Goal: Find specific page/section: Find specific page/section

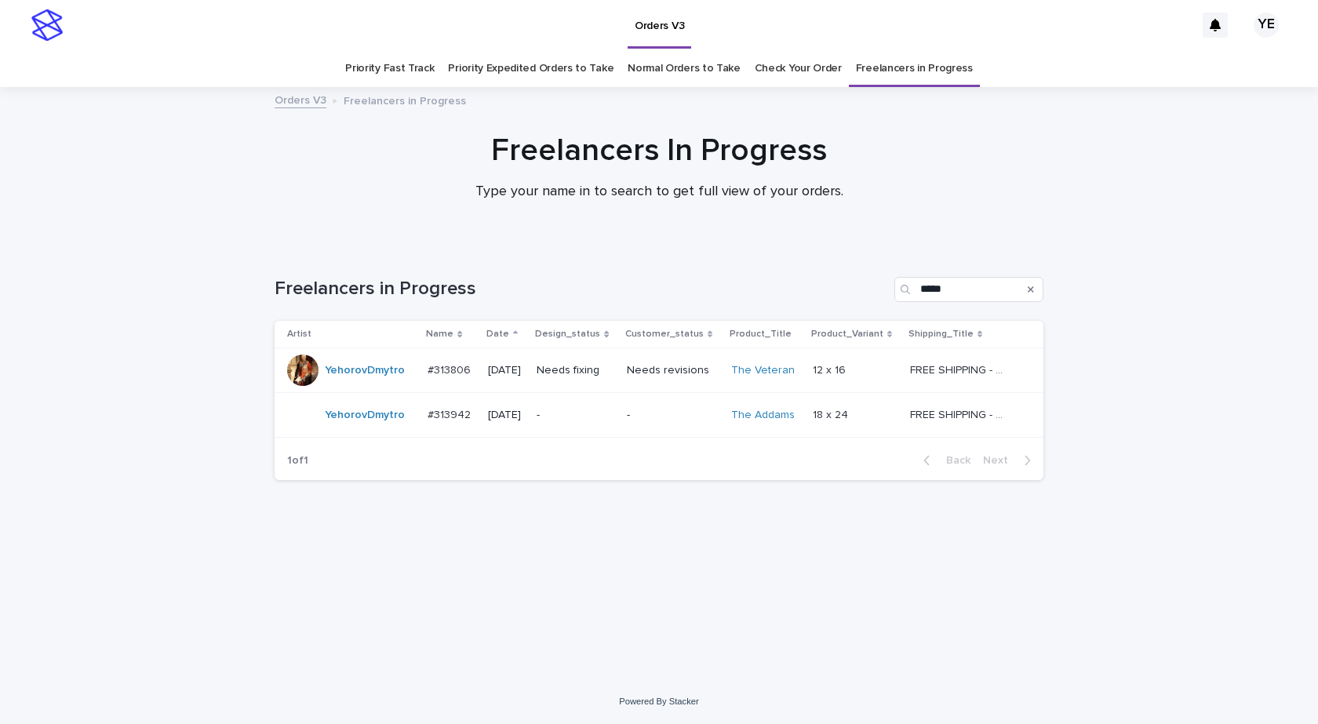
click at [376, 430] on div "YehorovDmytro" at bounding box center [351, 414] width 128 height 31
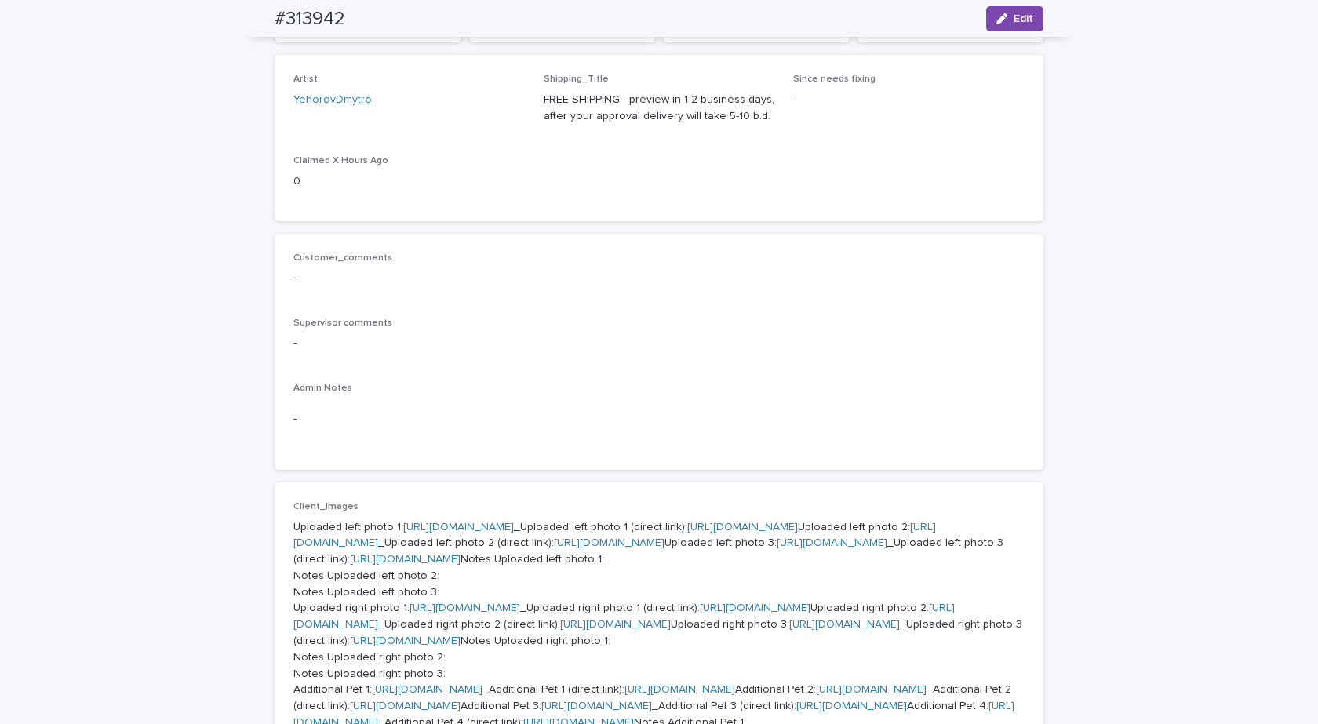
scroll to position [78, 0]
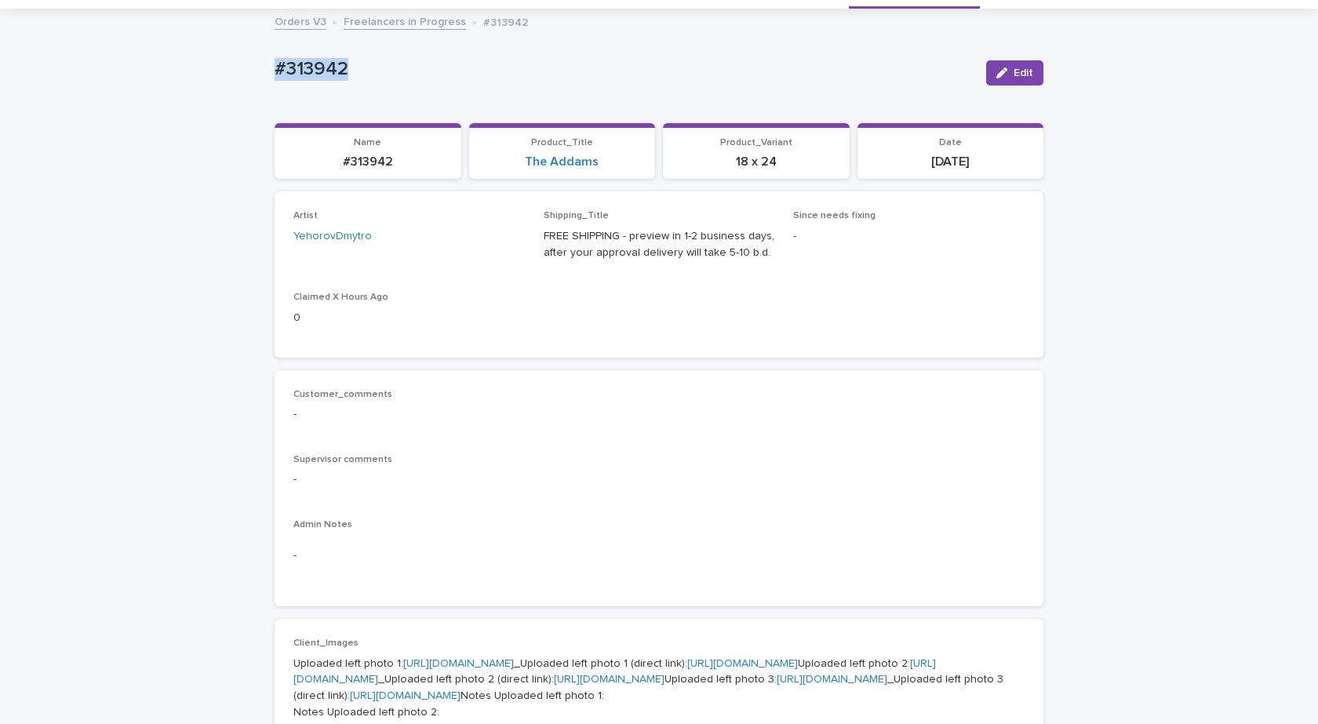
drag, startPoint x: 387, startPoint y: 83, endPoint x: 194, endPoint y: 61, distance: 194.3
copy p "#313942"
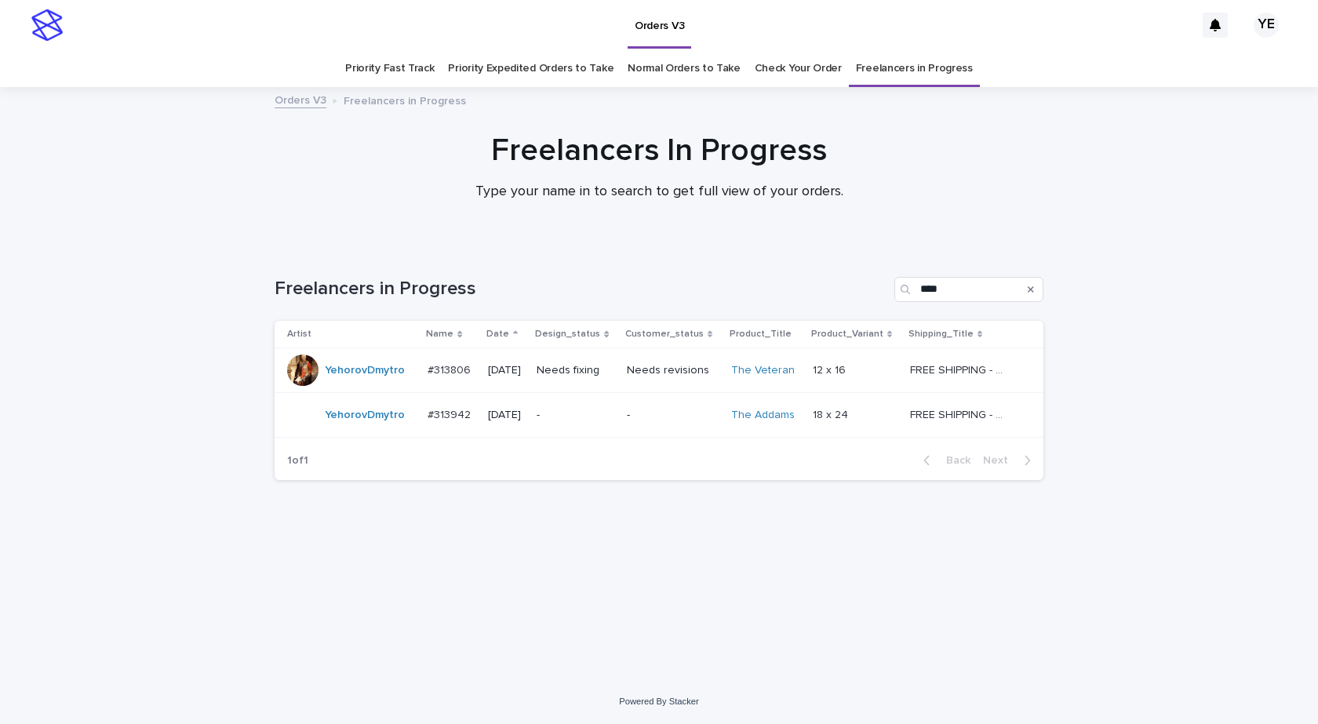
click at [368, 428] on div "YehorovDmytro" at bounding box center [351, 414] width 128 height 31
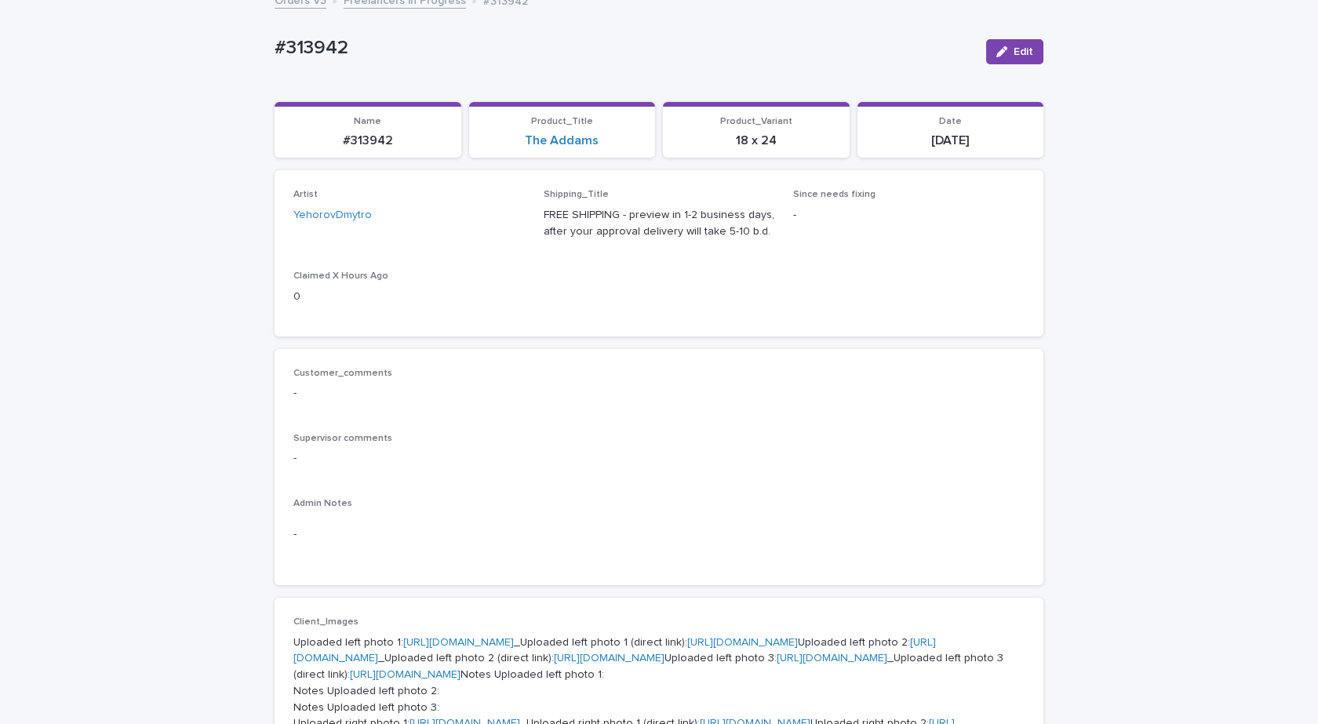
scroll to position [392, 0]
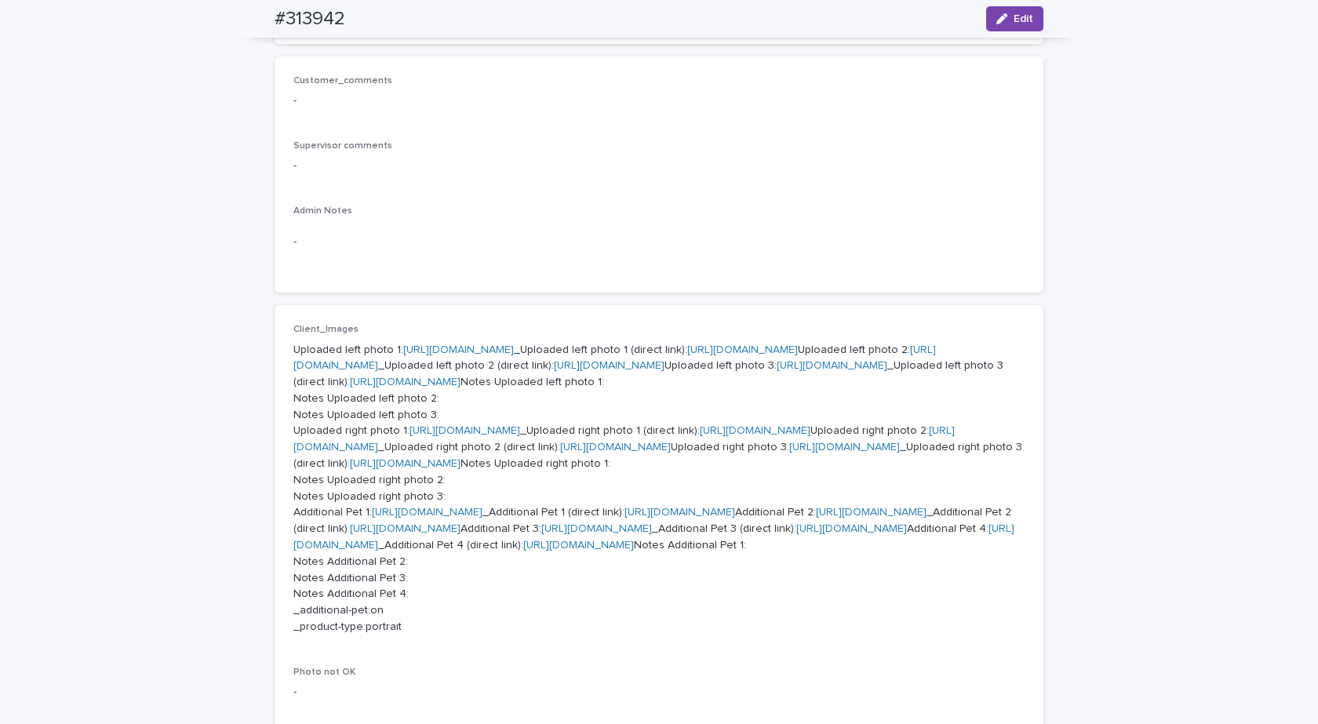
drag, startPoint x: 412, startPoint y: 425, endPoint x: 401, endPoint y: 429, distance: 12.0
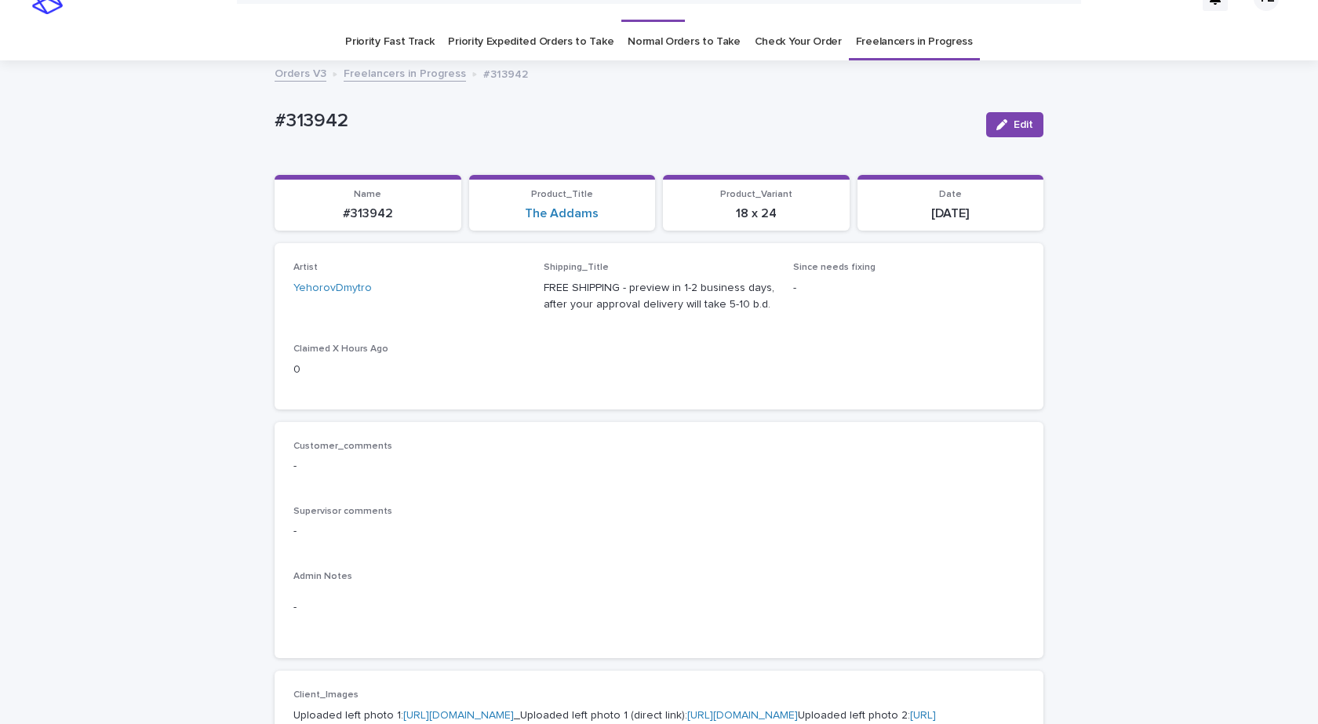
scroll to position [0, 0]
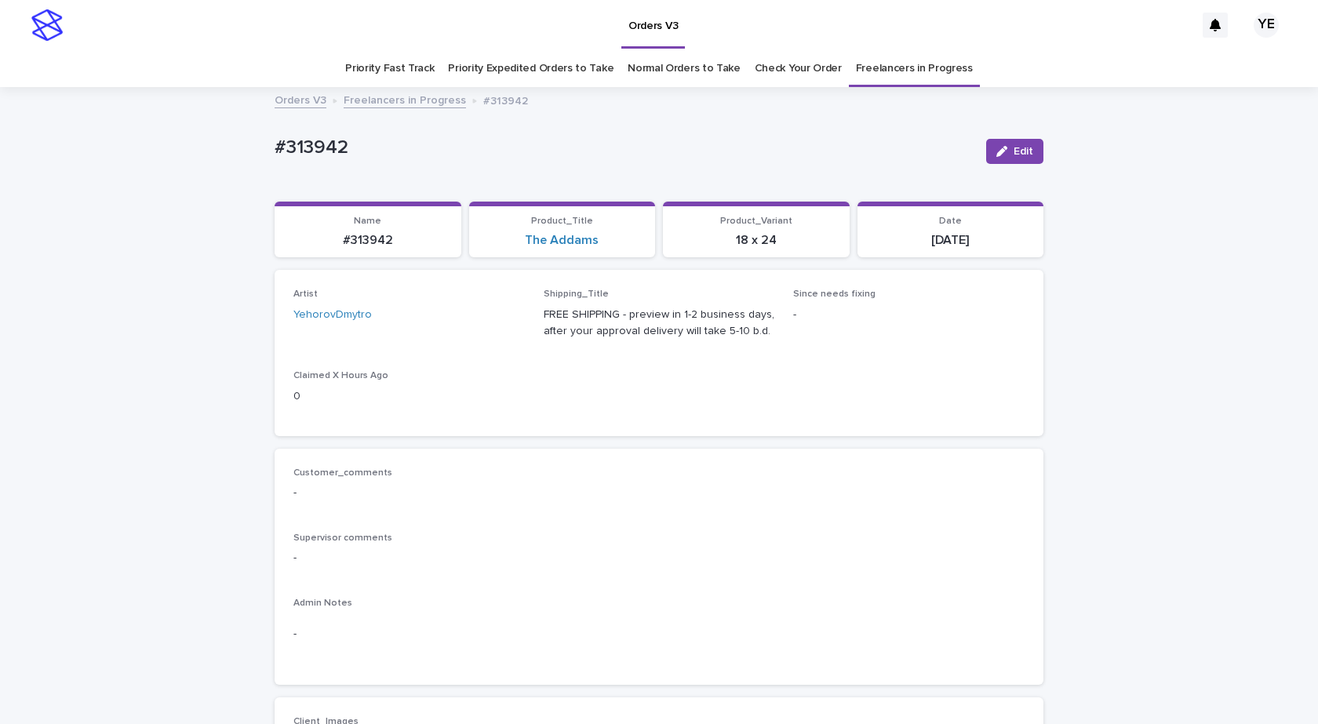
click at [399, 100] on link "Freelancers in Progress" at bounding box center [405, 99] width 122 height 18
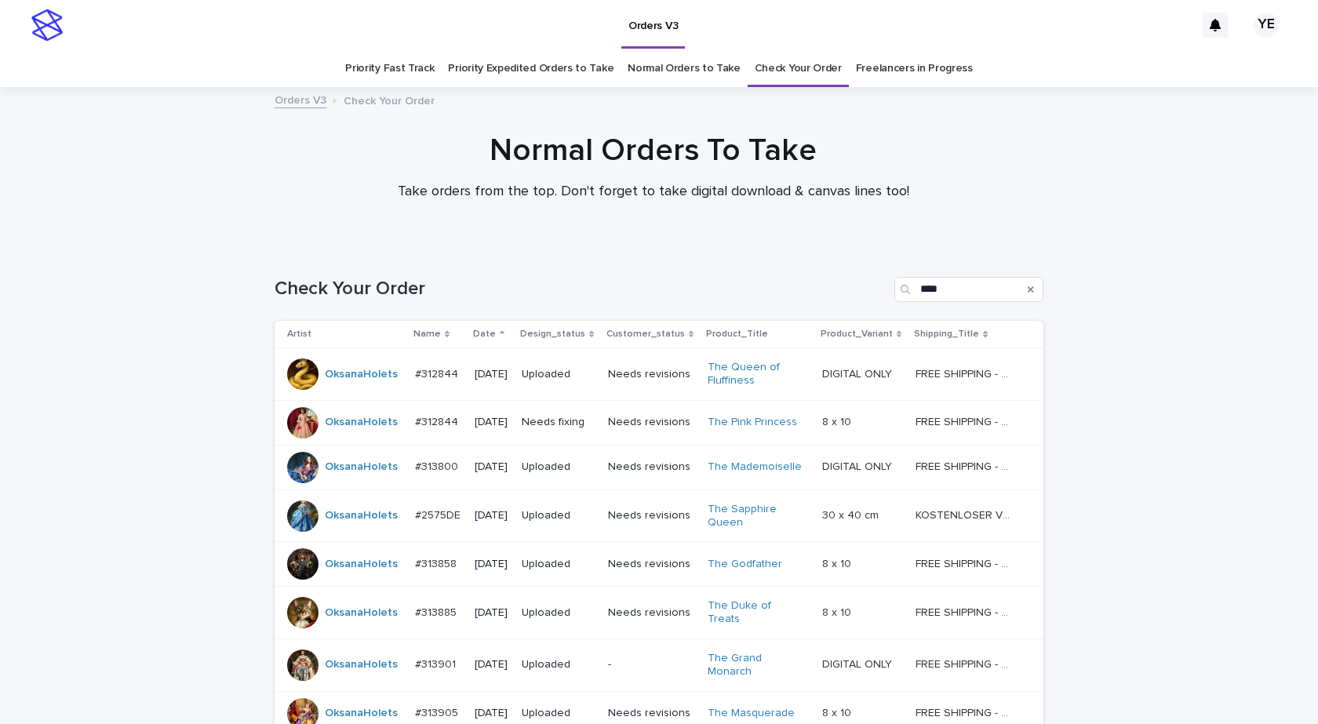
scroll to position [228, 0]
